Goal: Information Seeking & Learning: Compare options

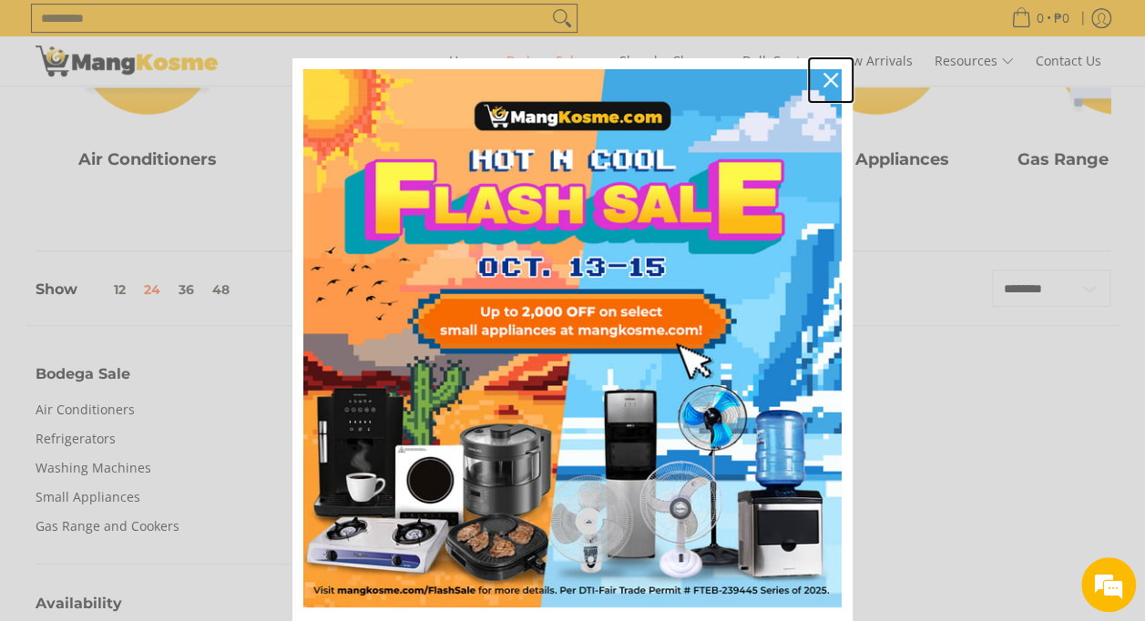
click at [825, 73] on icon "close icon" at bounding box center [831, 80] width 15 height 15
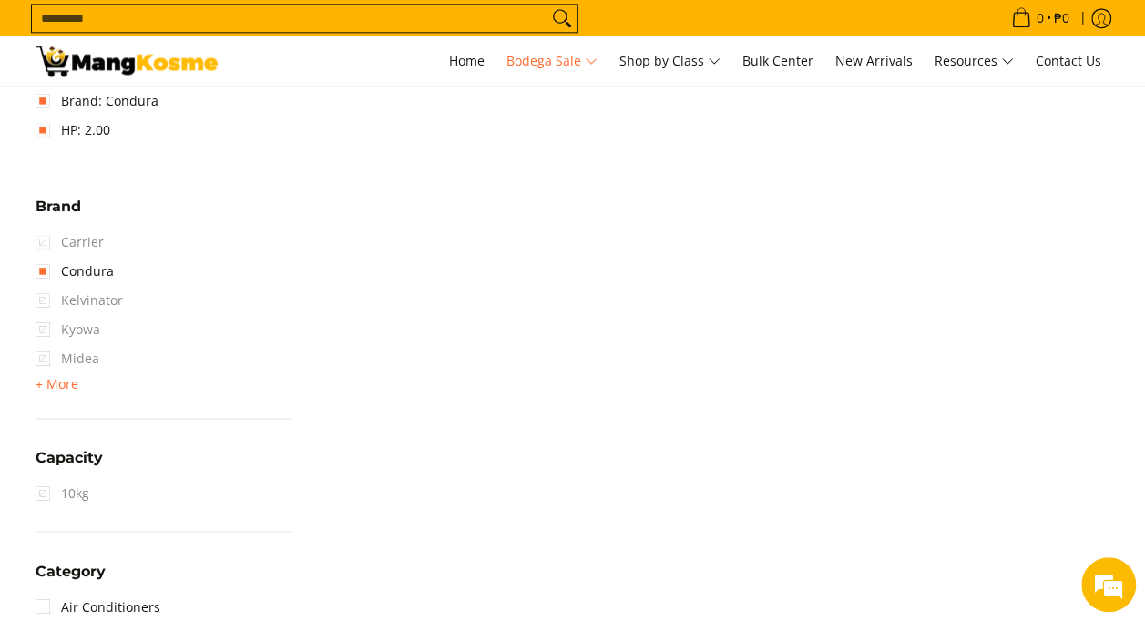
scroll to position [1009, 0]
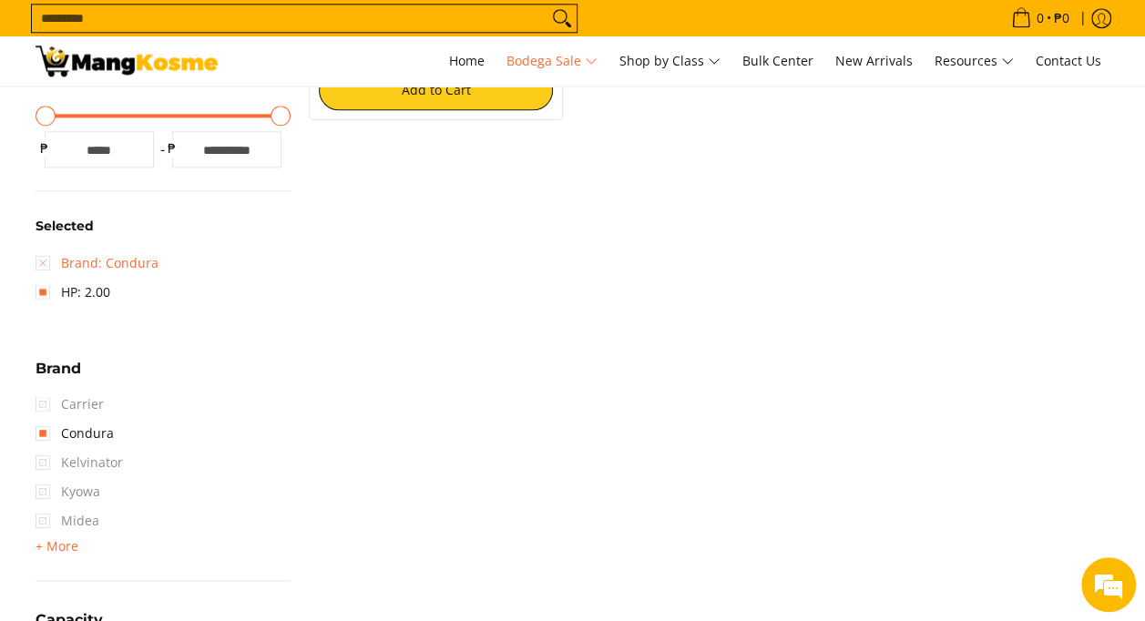
click at [46, 251] on link "Brand: Condura" at bounding box center [97, 263] width 123 height 29
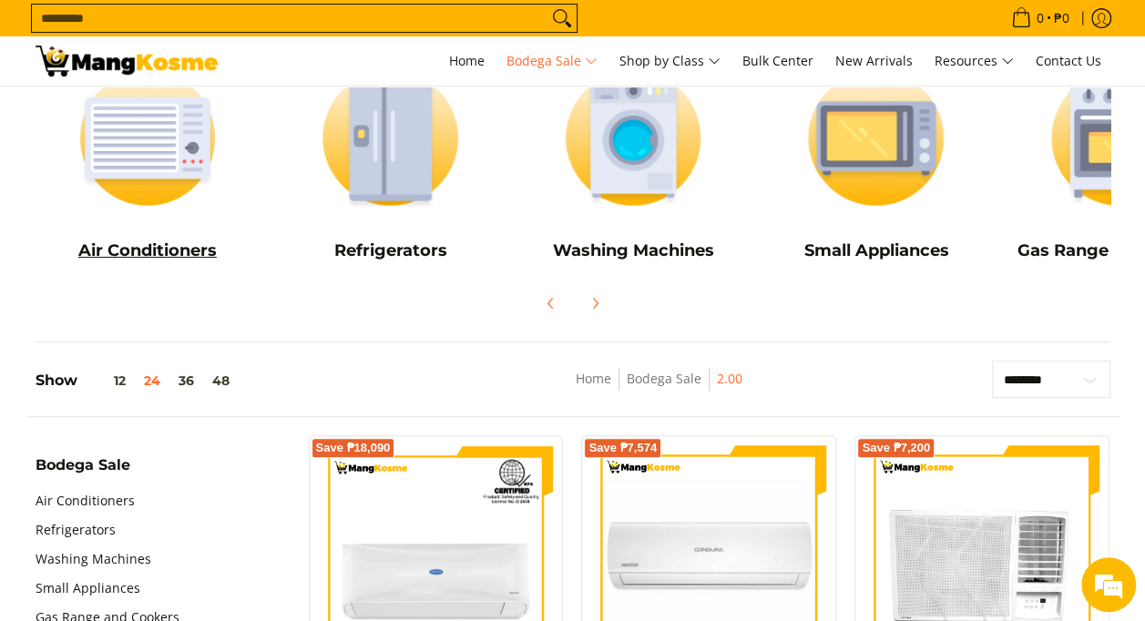
scroll to position [182, 0]
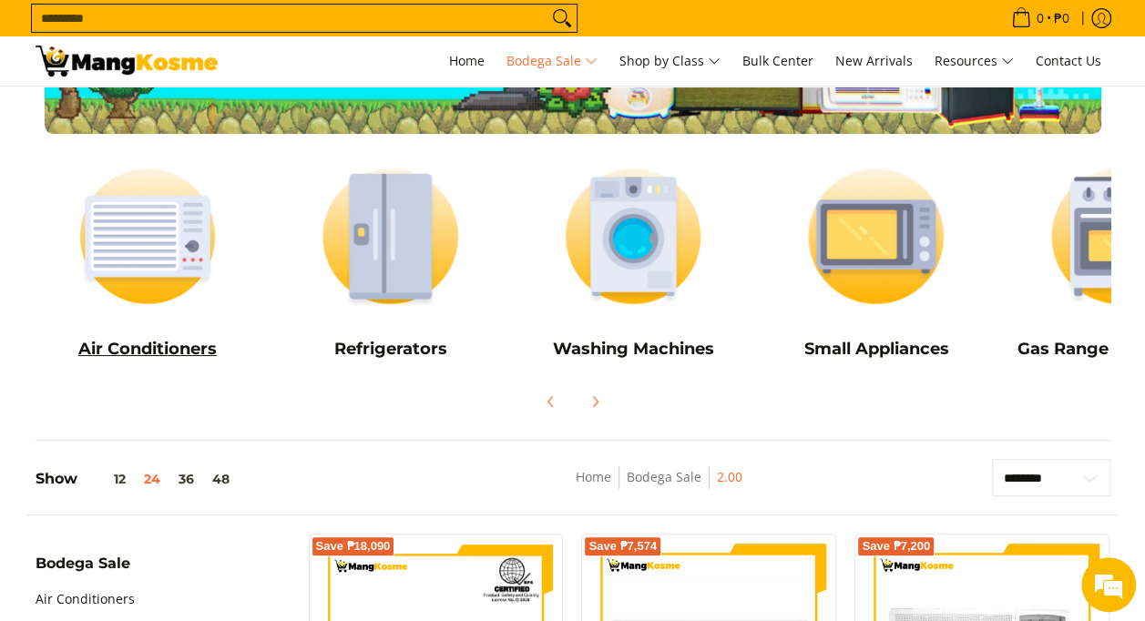
click at [153, 348] on h5 "Air Conditioners" at bounding box center [148, 349] width 225 height 21
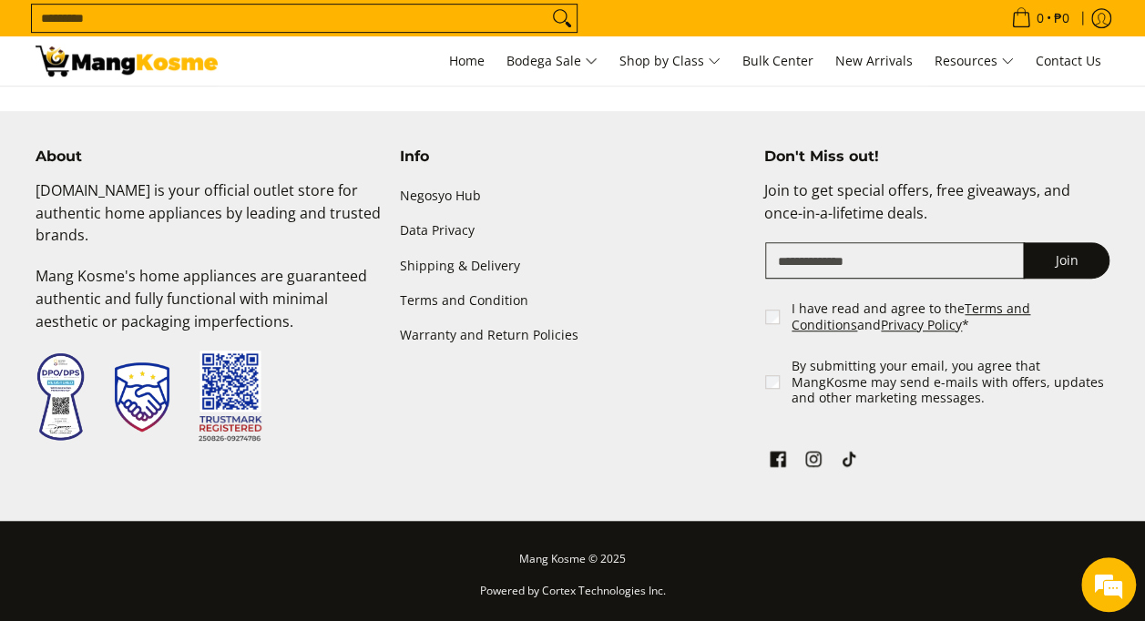
scroll to position [3468, 0]
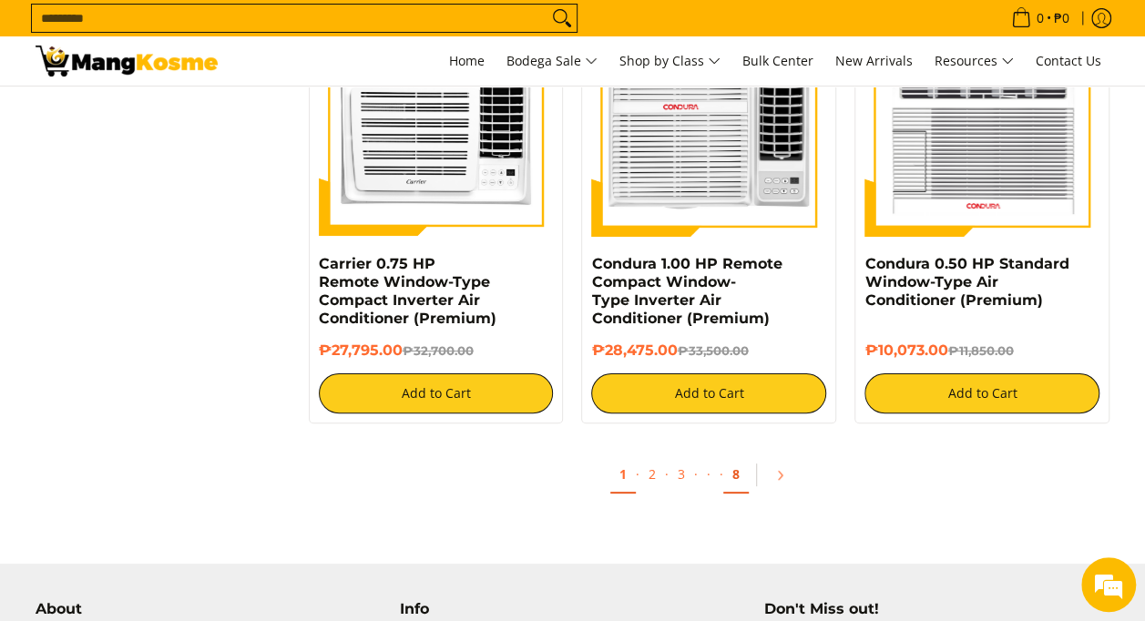
click at [736, 484] on link "8" at bounding box center [736, 474] width 26 height 37
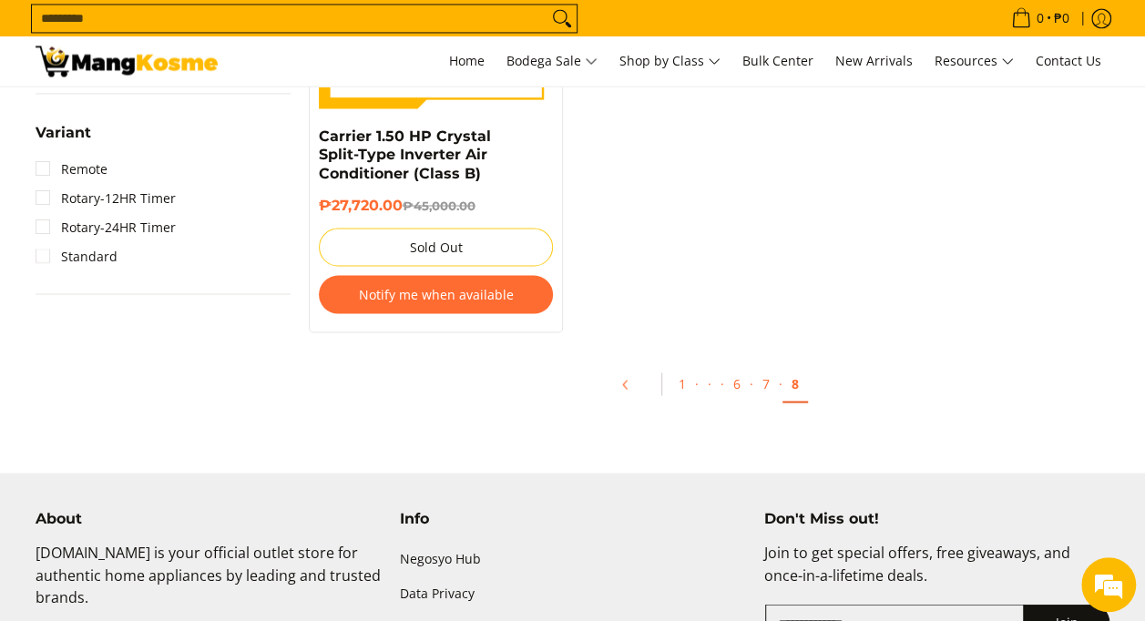
scroll to position [1549, 0]
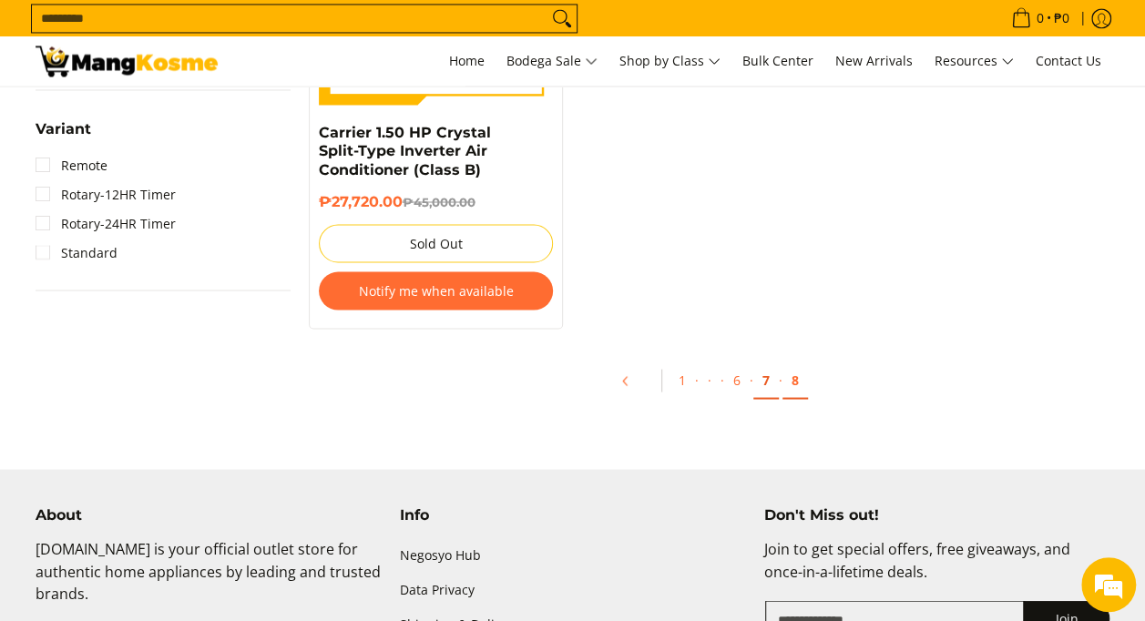
click at [765, 377] on link "7" at bounding box center [766, 380] width 26 height 37
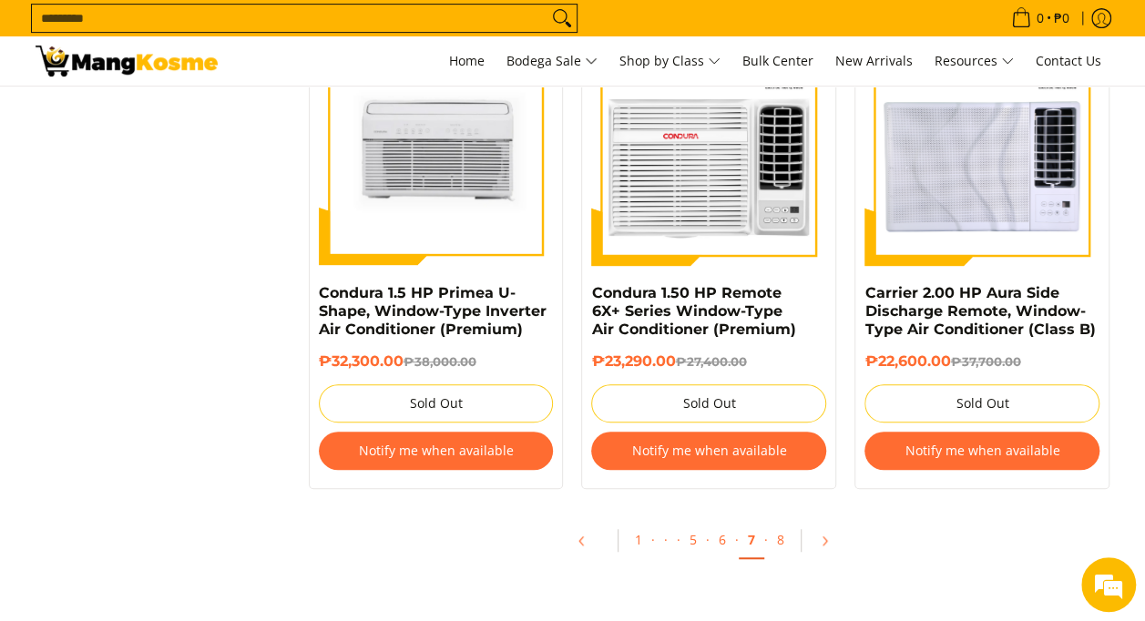
scroll to position [3827, 0]
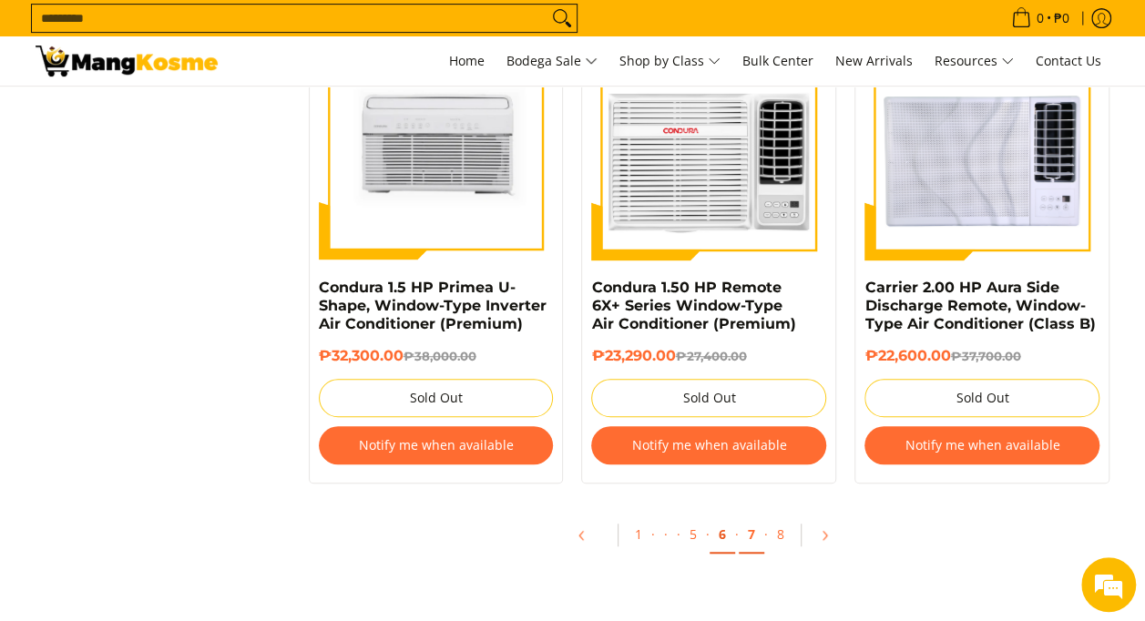
click at [724, 538] on link "6" at bounding box center [723, 535] width 26 height 37
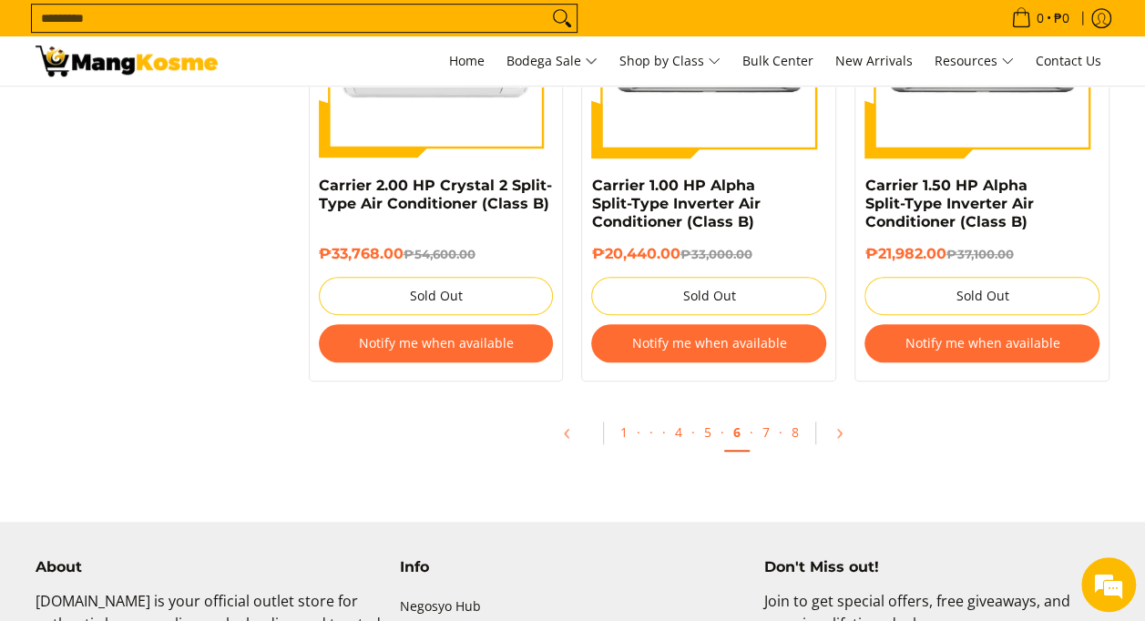
scroll to position [3918, 0]
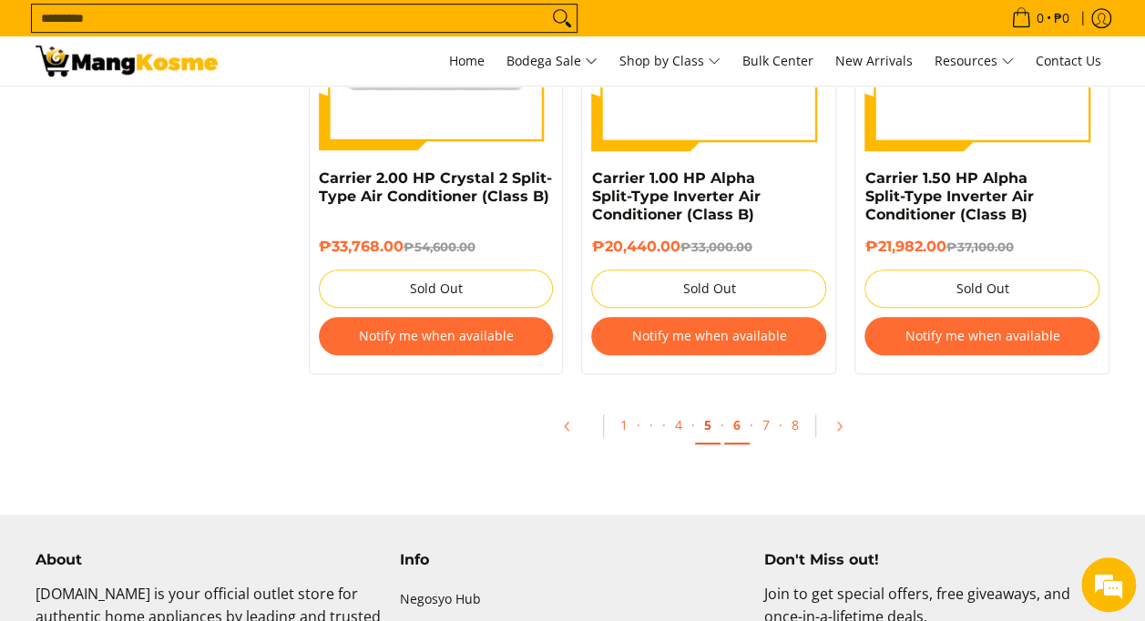
click at [715, 428] on link "5" at bounding box center [708, 425] width 26 height 37
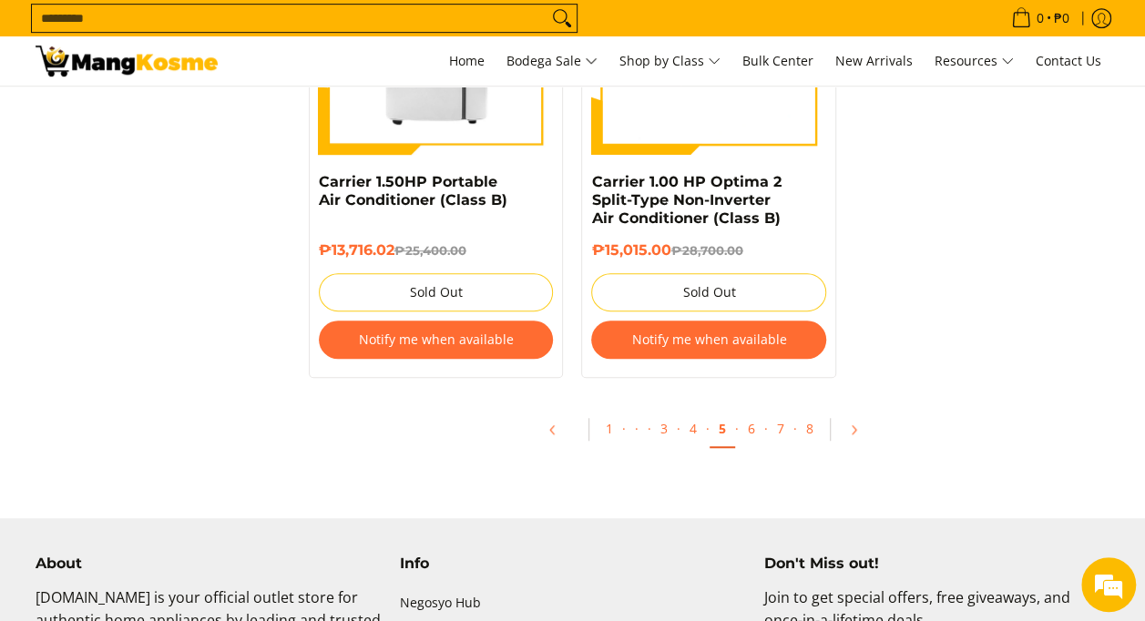
scroll to position [3918, 0]
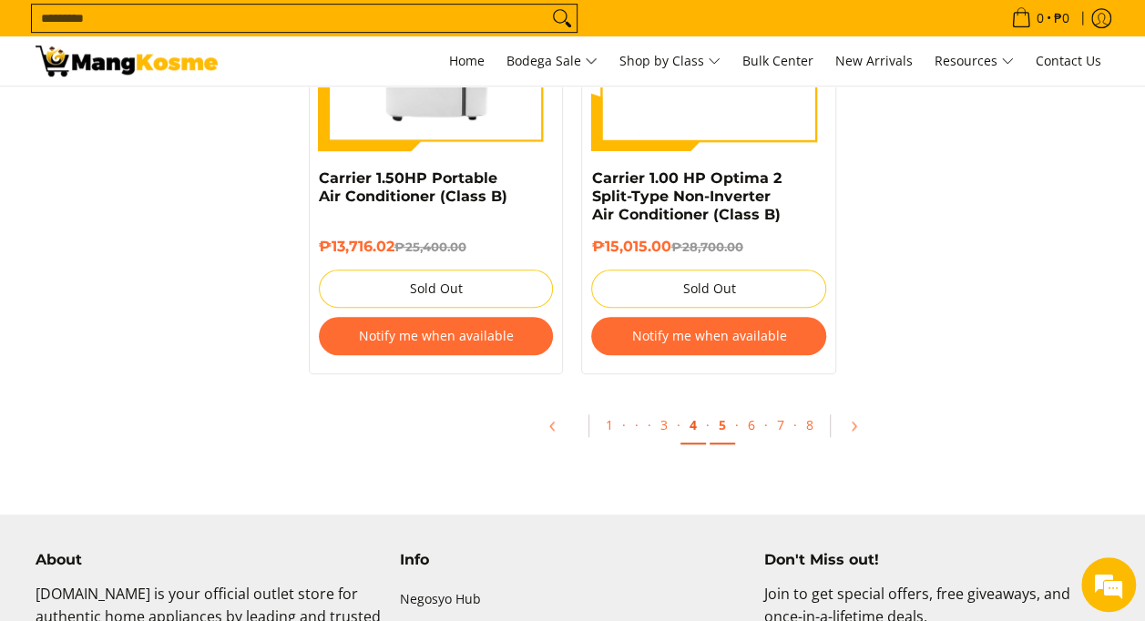
click at [697, 434] on link "4" at bounding box center [694, 425] width 26 height 37
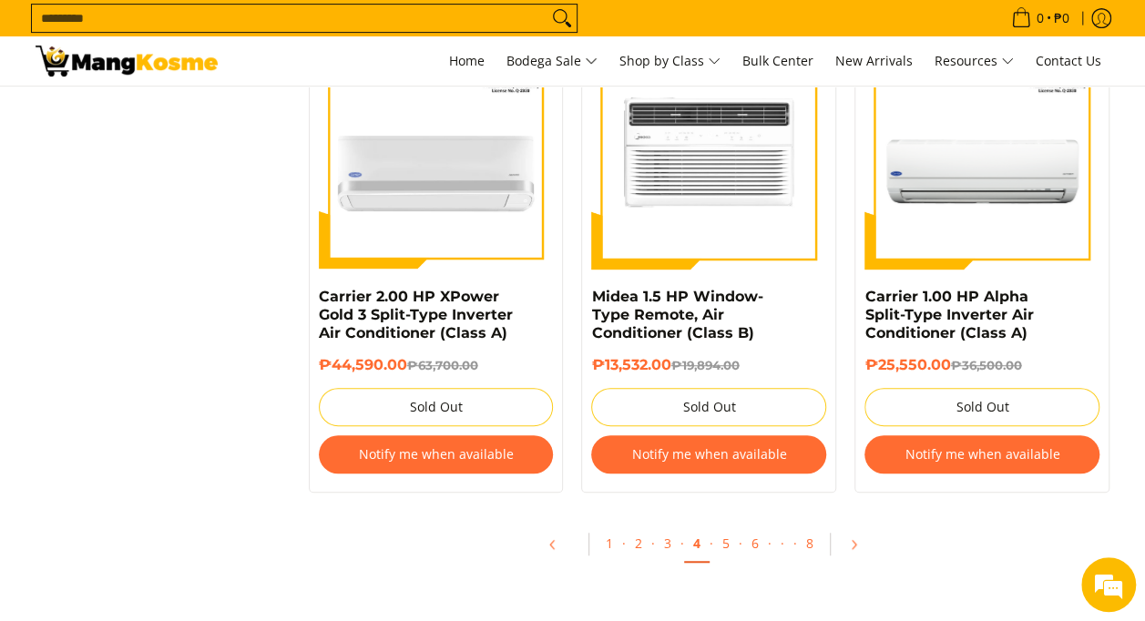
scroll to position [3827, 0]
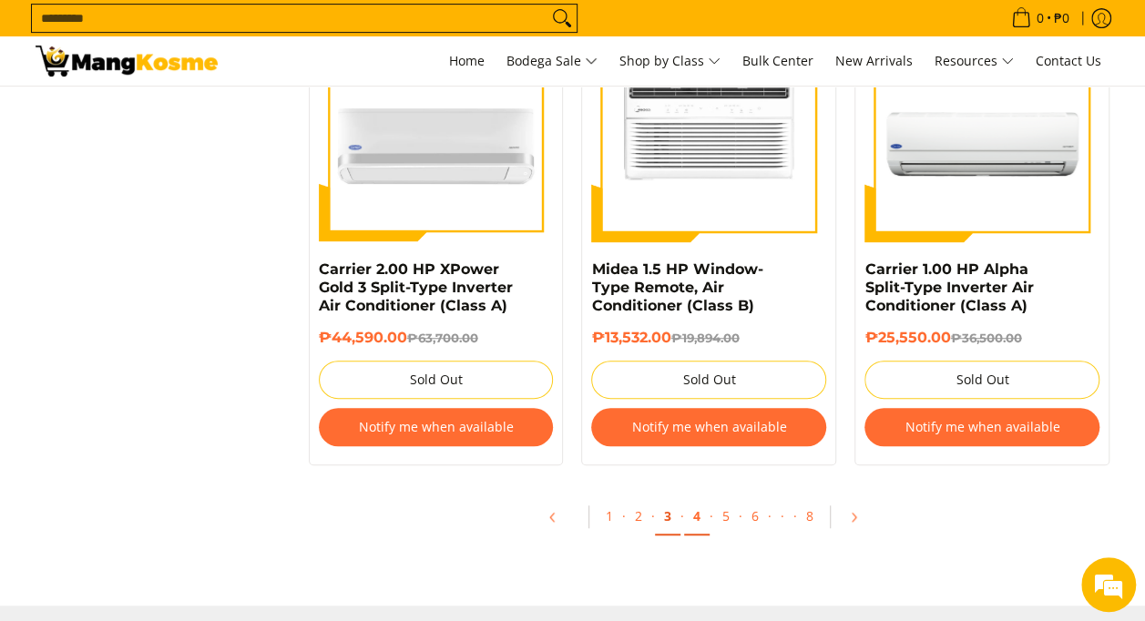
click at [665, 520] on link "3" at bounding box center [668, 516] width 26 height 37
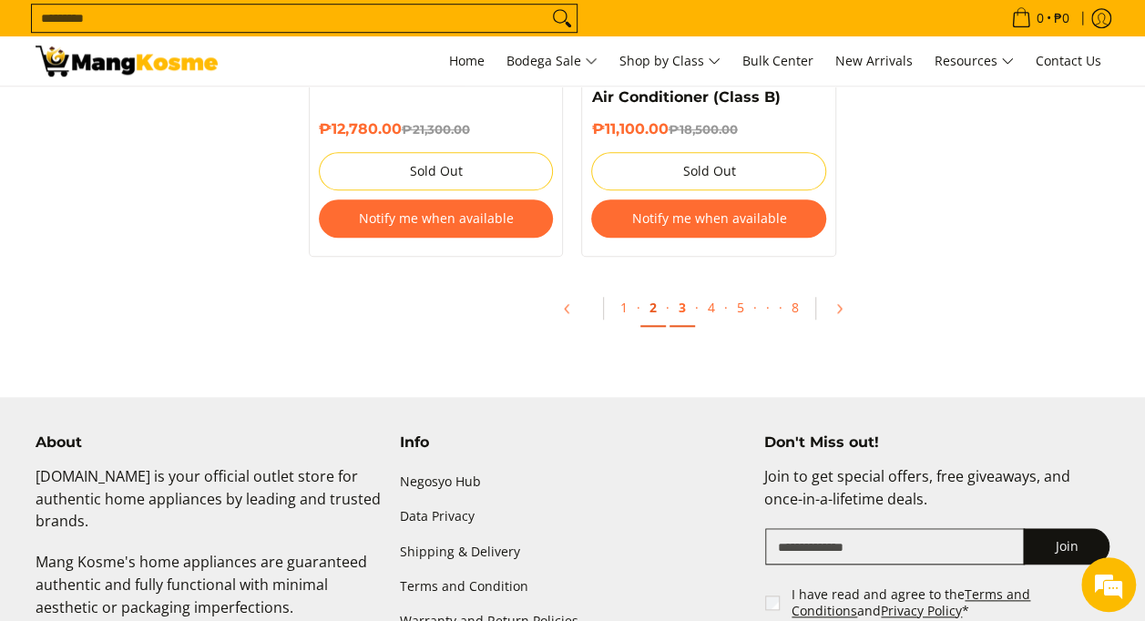
scroll to position [4100, 0]
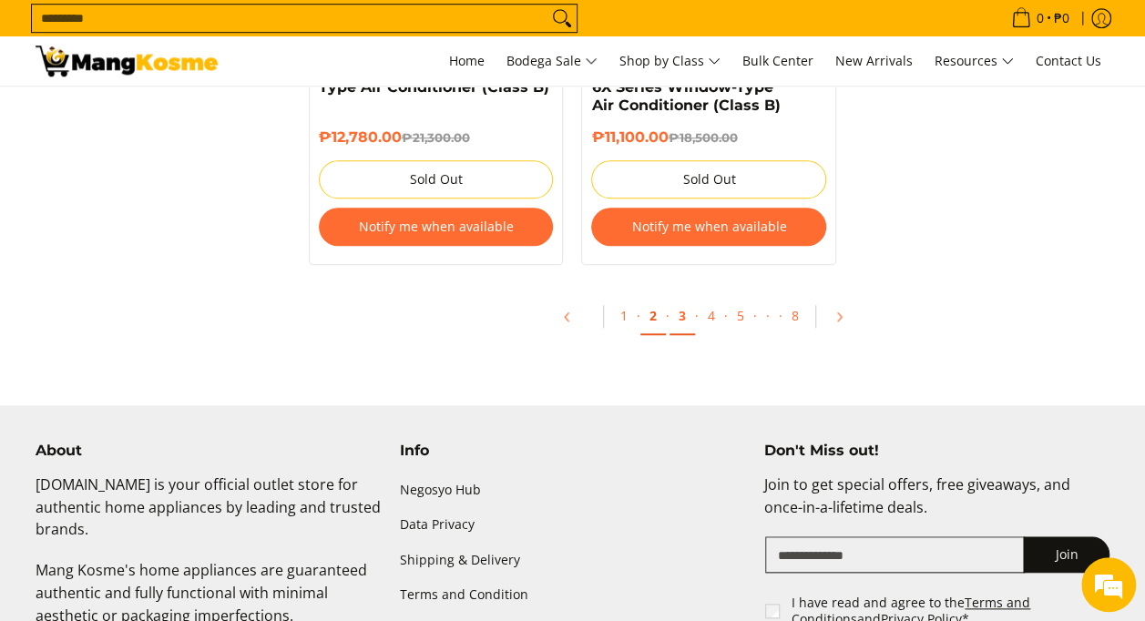
click at [653, 298] on link "2" at bounding box center [653, 316] width 26 height 37
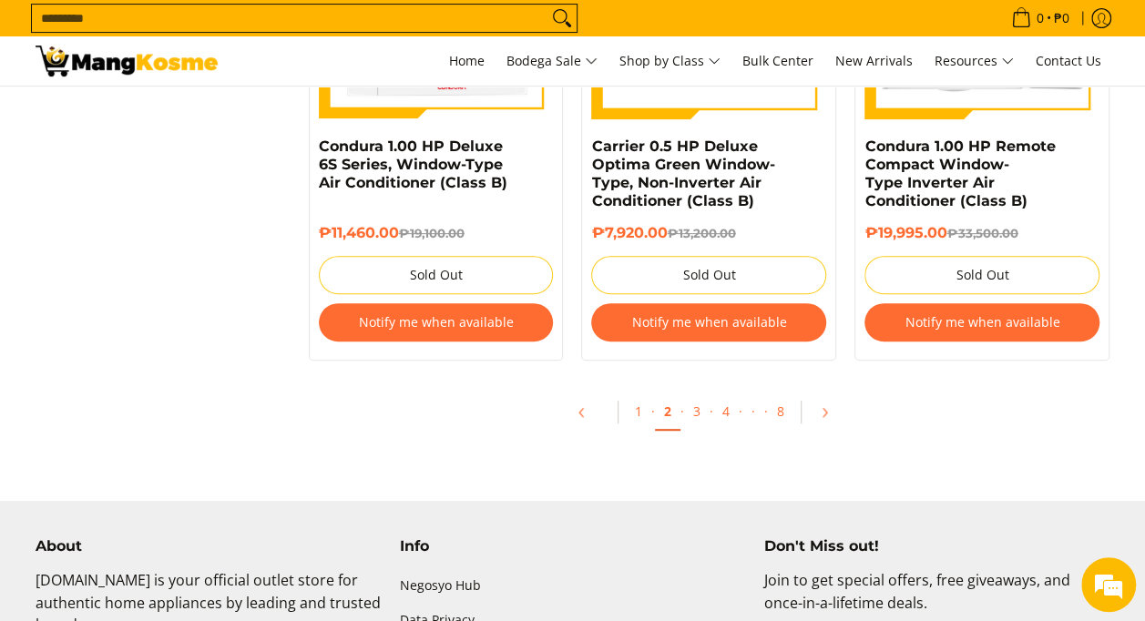
scroll to position [3735, 0]
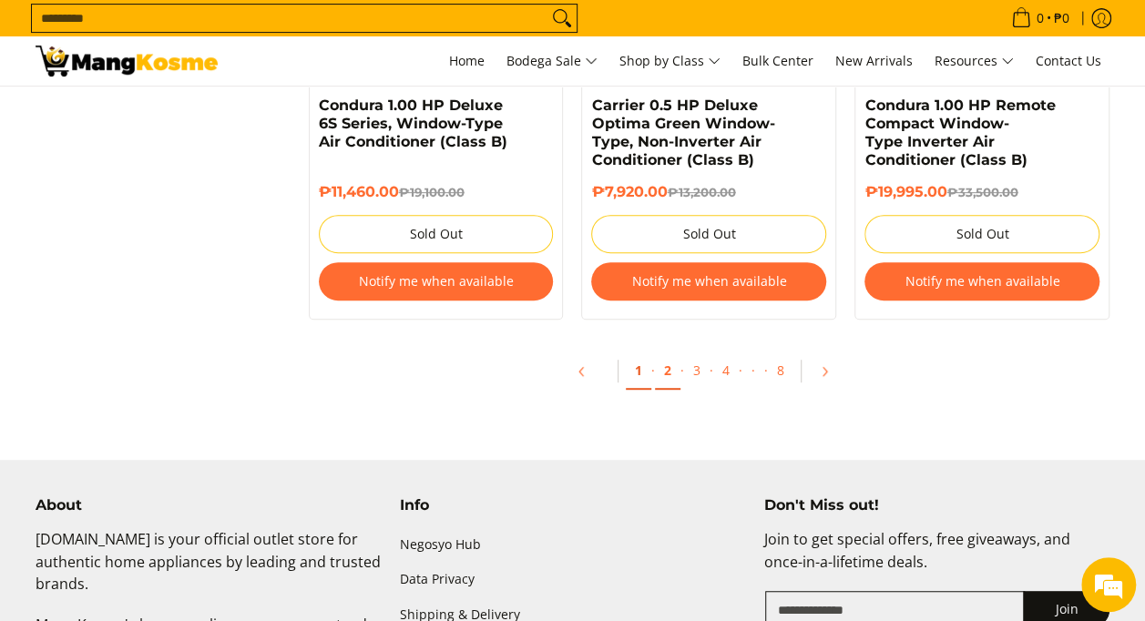
click at [636, 368] on link "1" at bounding box center [639, 371] width 26 height 37
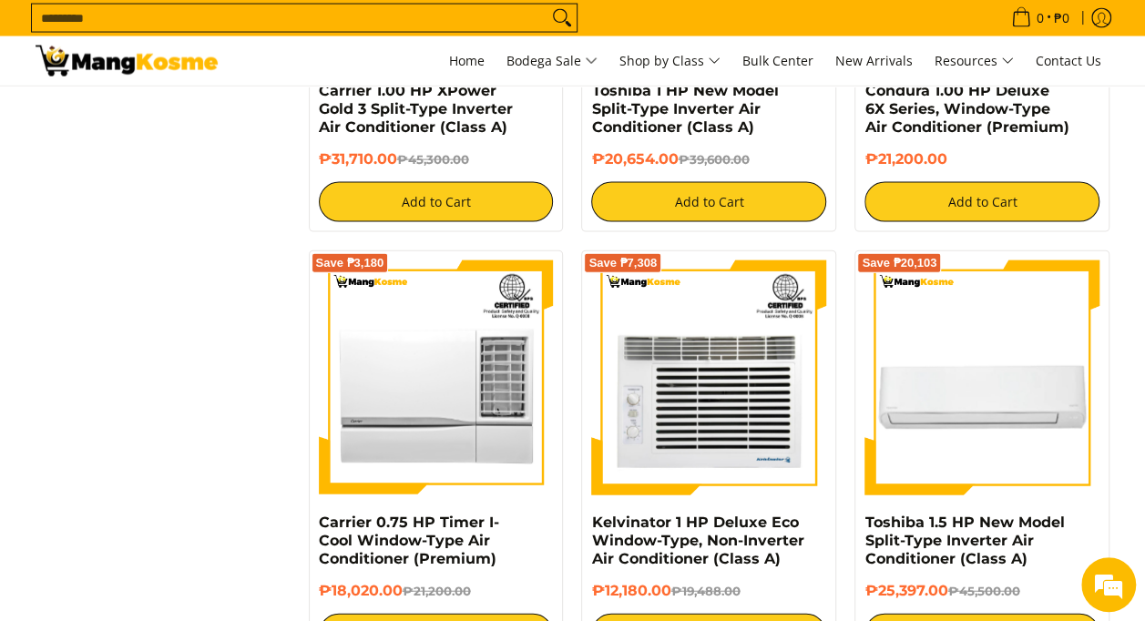
scroll to position [2004, 0]
